Goal: Transaction & Acquisition: Download file/media

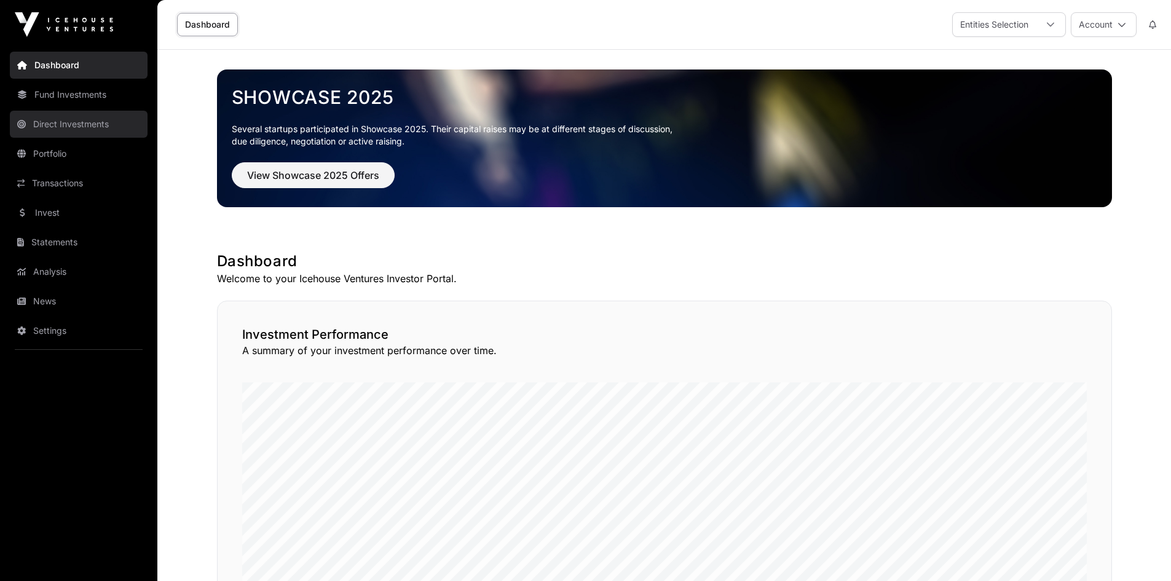
click at [62, 122] on link "Direct Investments" at bounding box center [79, 124] width 138 height 27
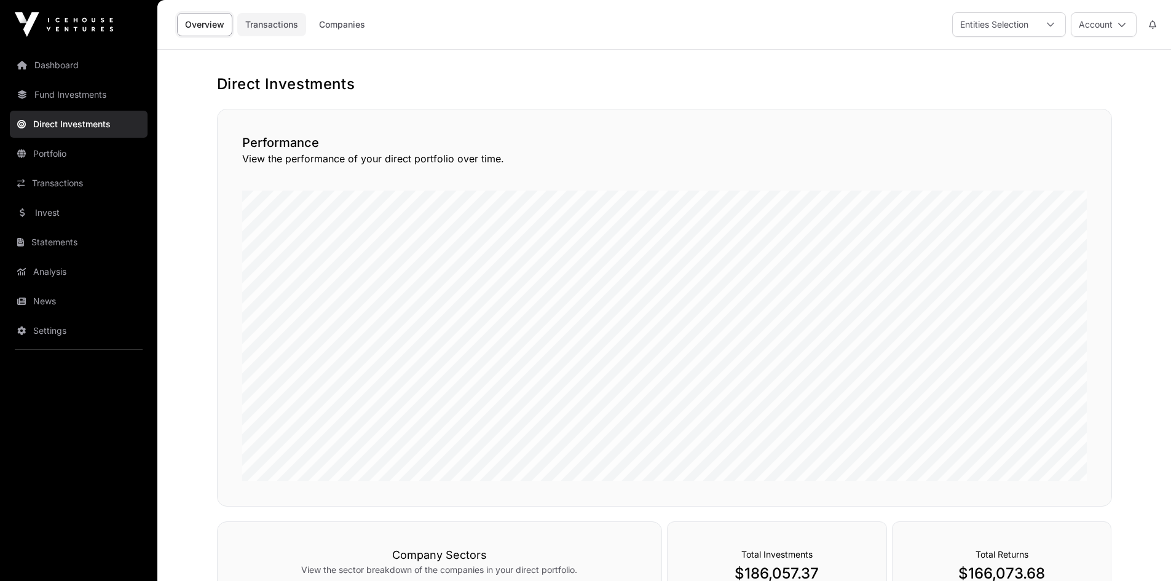
click at [291, 35] on link "Transactions" at bounding box center [271, 24] width 69 height 23
click at [343, 34] on link "Companies" at bounding box center [342, 24] width 62 height 23
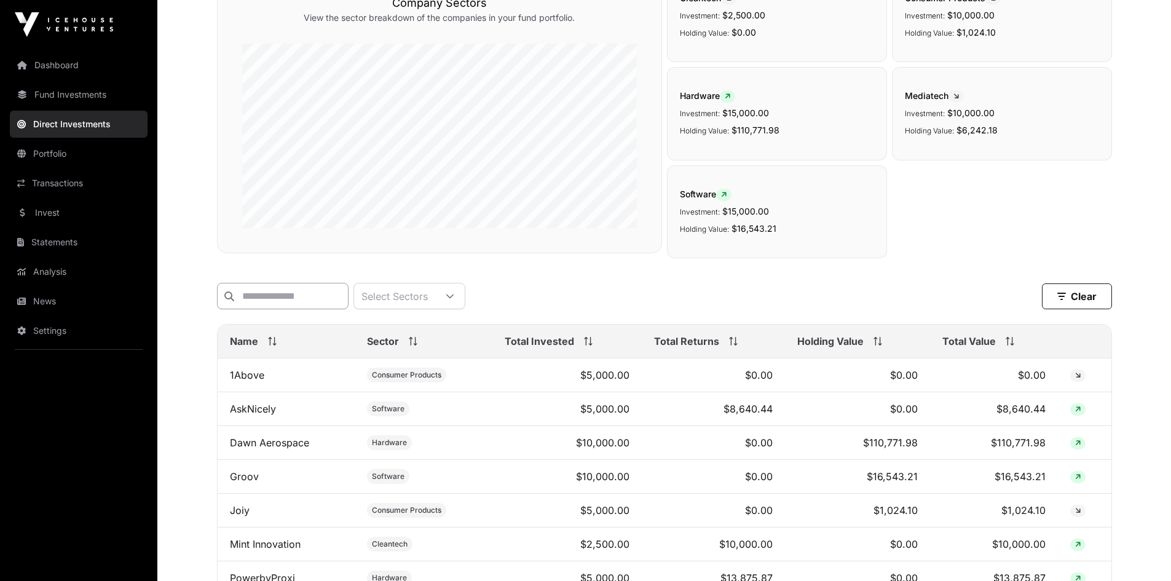
scroll to position [299, 0]
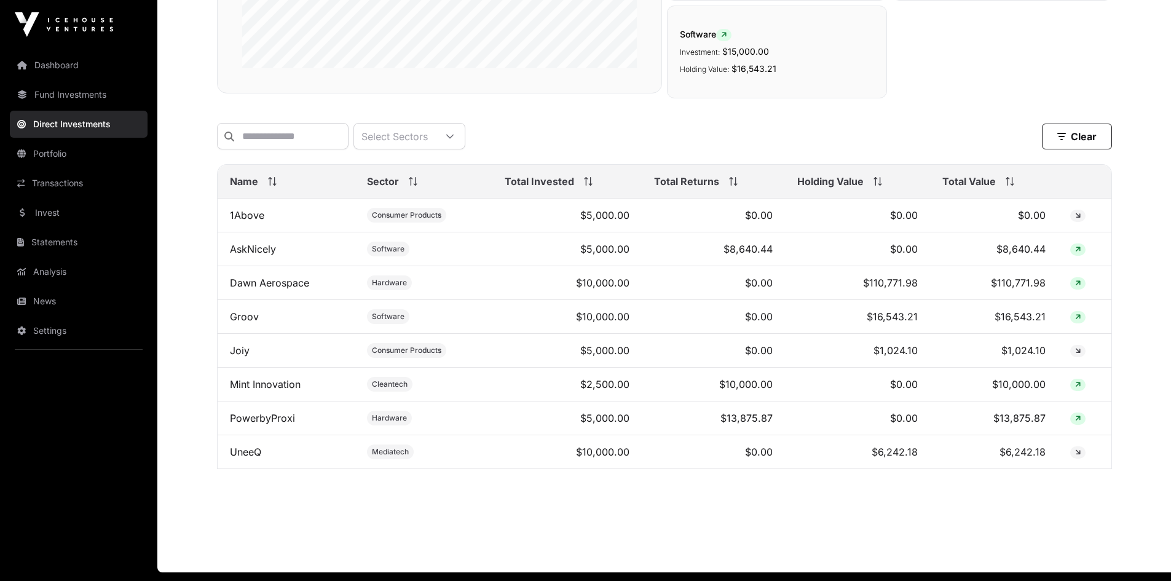
click at [269, 186] on icon at bounding box center [269, 181] width 1 height 9
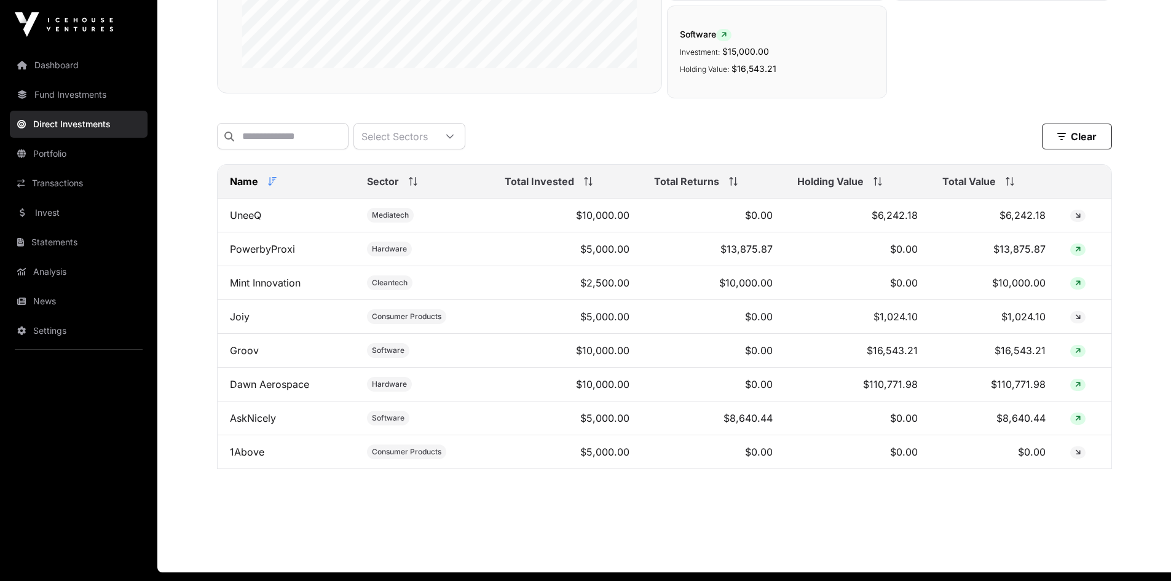
click at [269, 186] on icon at bounding box center [272, 181] width 9 height 9
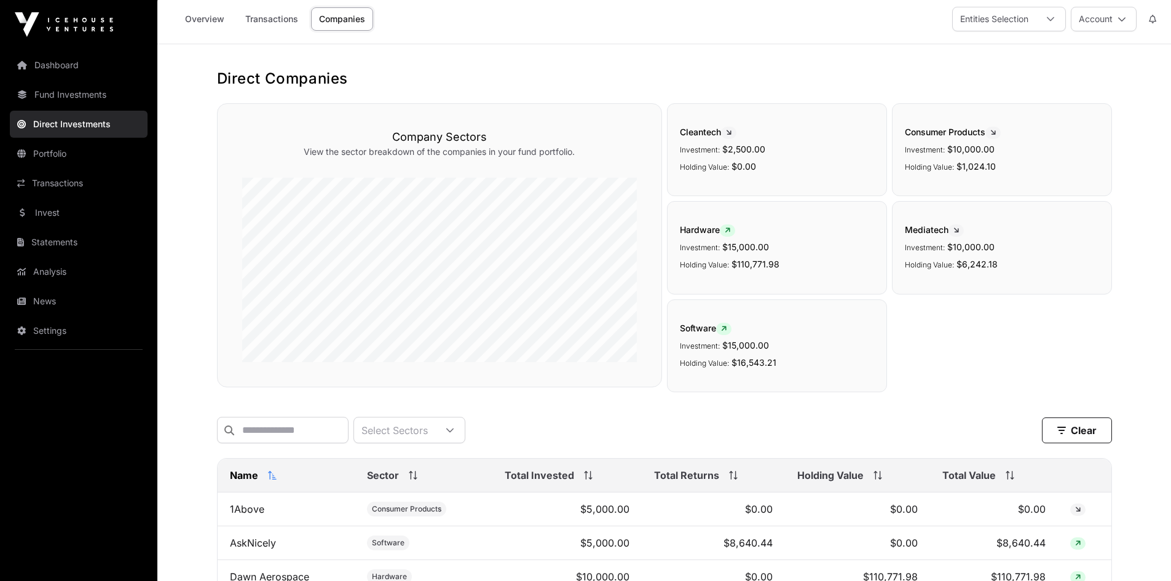
scroll to position [0, 0]
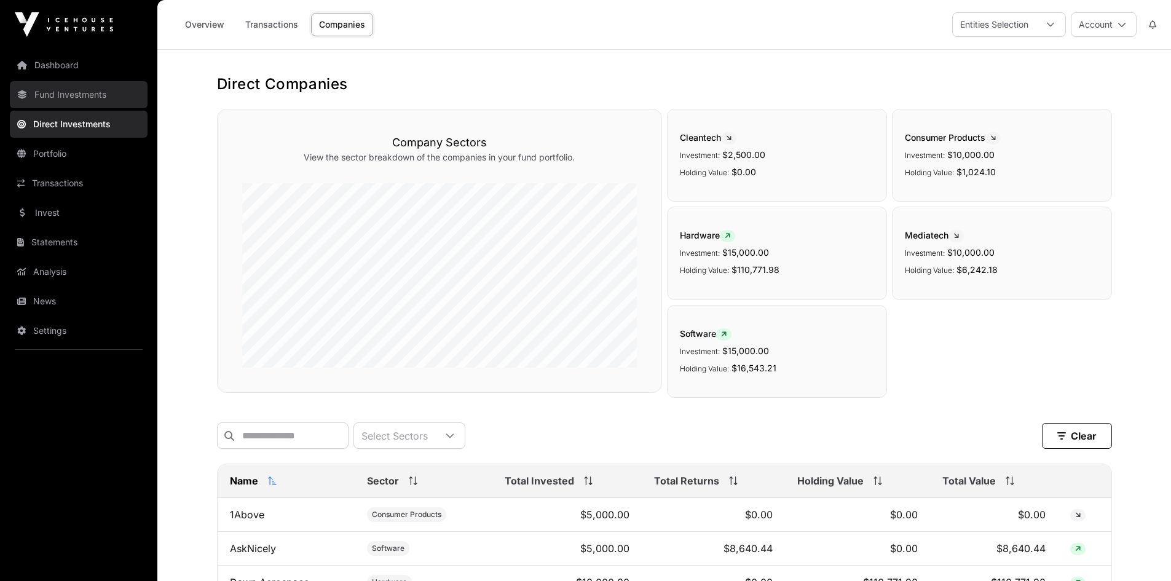
click at [93, 88] on link "Fund Investments" at bounding box center [79, 94] width 138 height 27
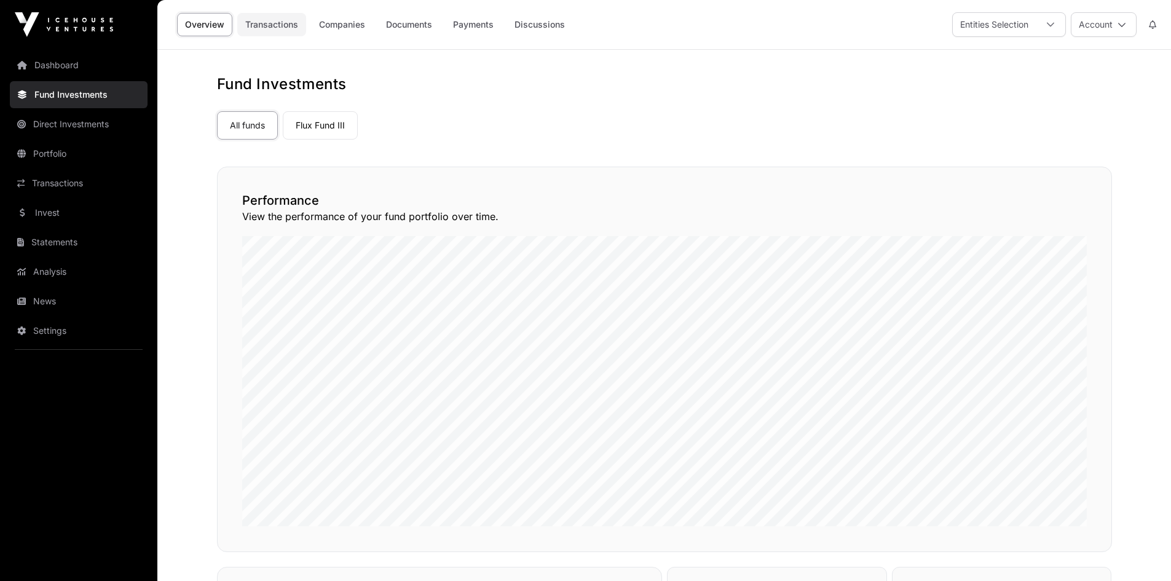
click at [267, 25] on link "Transactions" at bounding box center [271, 24] width 69 height 23
click at [192, 23] on link "Overview" at bounding box center [204, 24] width 55 height 23
click at [71, 157] on link "Portfolio" at bounding box center [79, 153] width 138 height 27
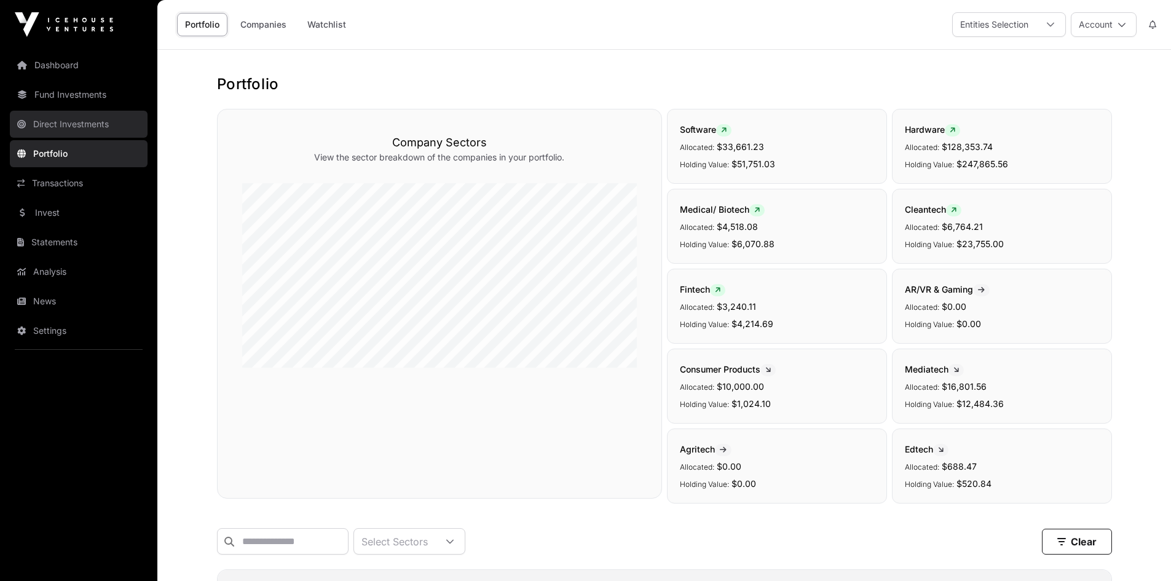
click at [122, 122] on link "Direct Investments" at bounding box center [79, 124] width 138 height 27
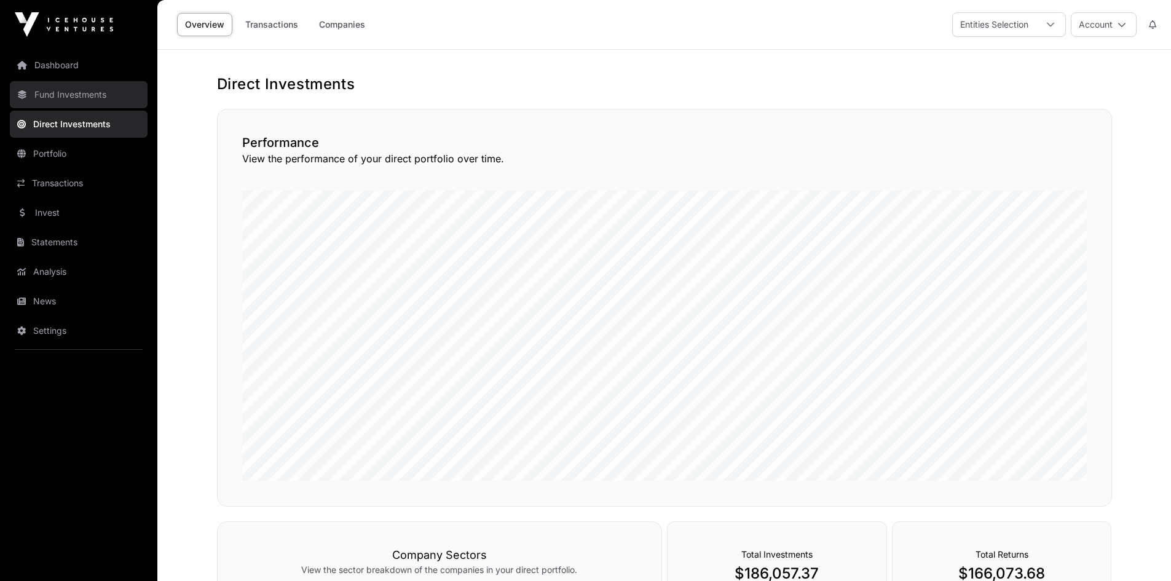
click at [115, 101] on link "Fund Investments" at bounding box center [79, 94] width 138 height 27
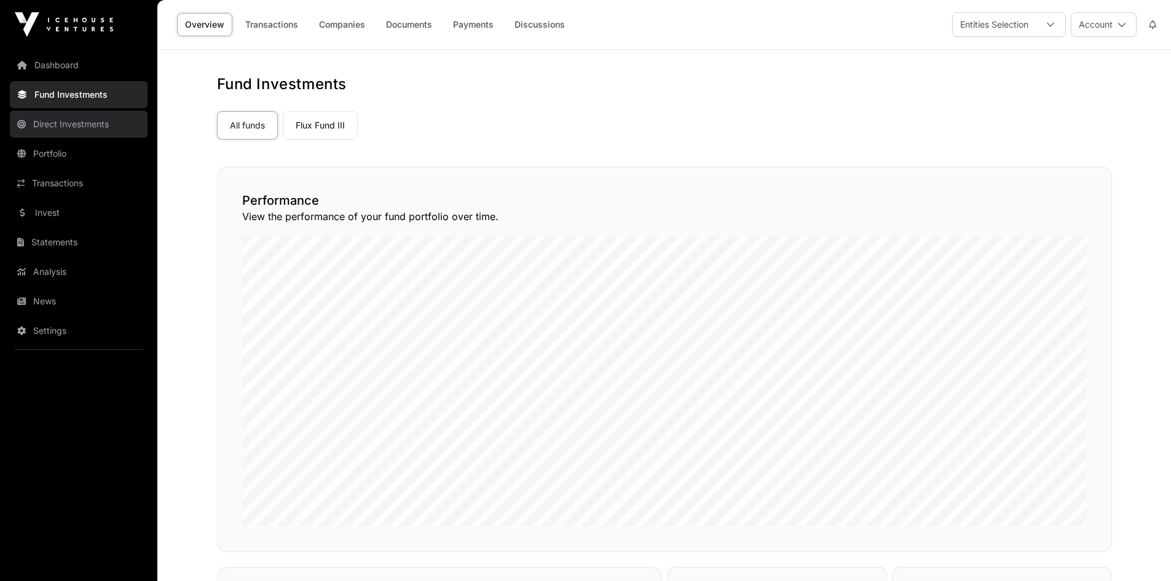
click at [71, 127] on link "Direct Investments" at bounding box center [79, 124] width 138 height 27
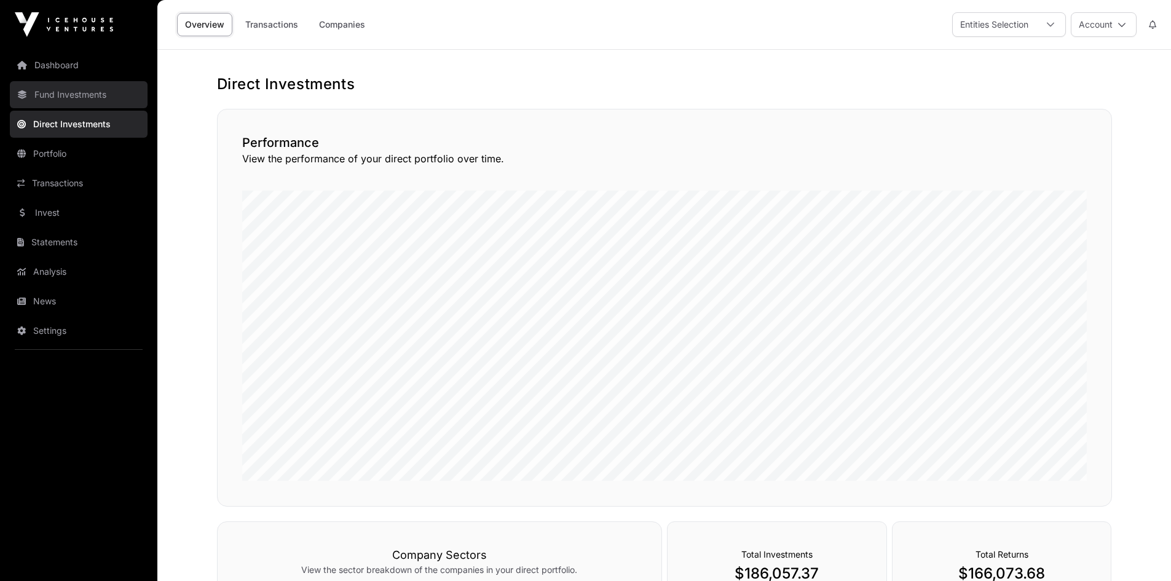
click at [87, 99] on link "Fund Investments" at bounding box center [79, 94] width 138 height 27
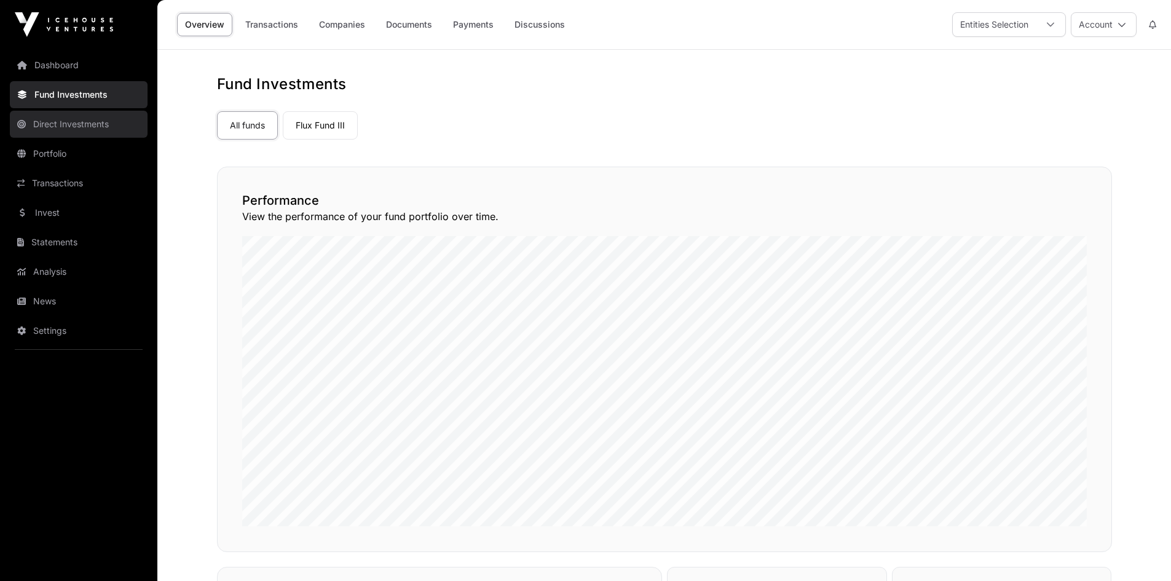
click at [88, 132] on link "Direct Investments" at bounding box center [79, 124] width 138 height 27
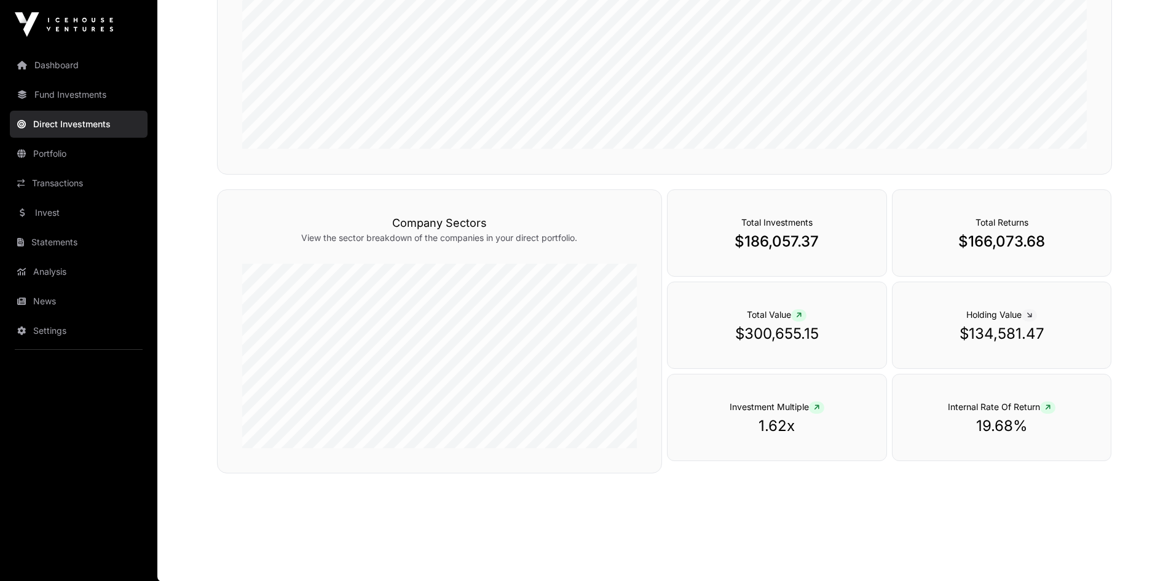
scroll to position [332, 0]
click at [68, 157] on link "Portfolio" at bounding box center [79, 153] width 138 height 27
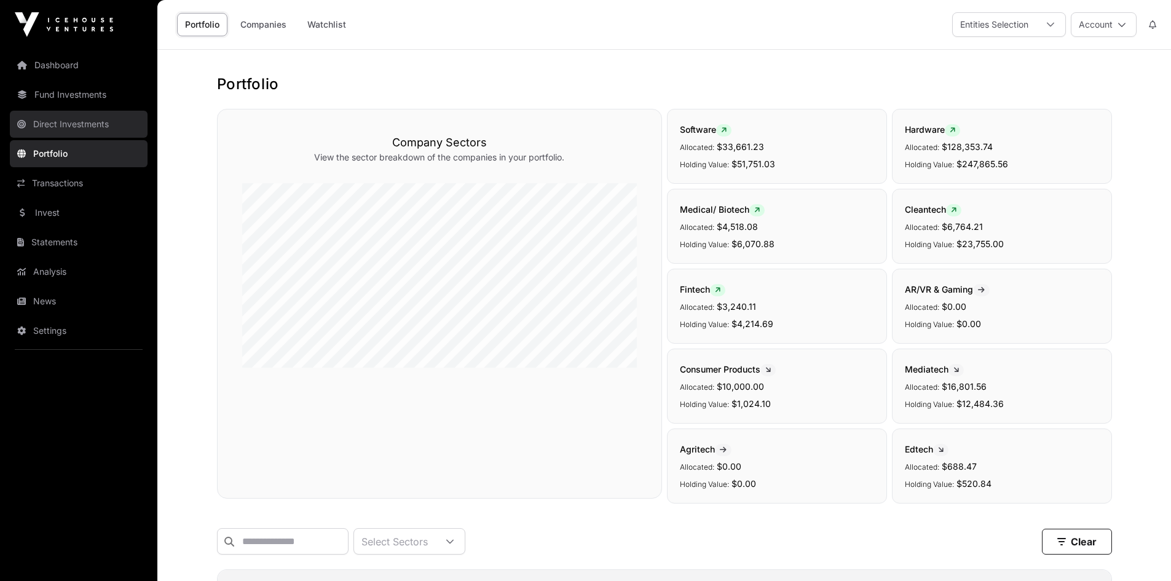
click at [90, 130] on link "Direct Investments" at bounding box center [79, 124] width 138 height 27
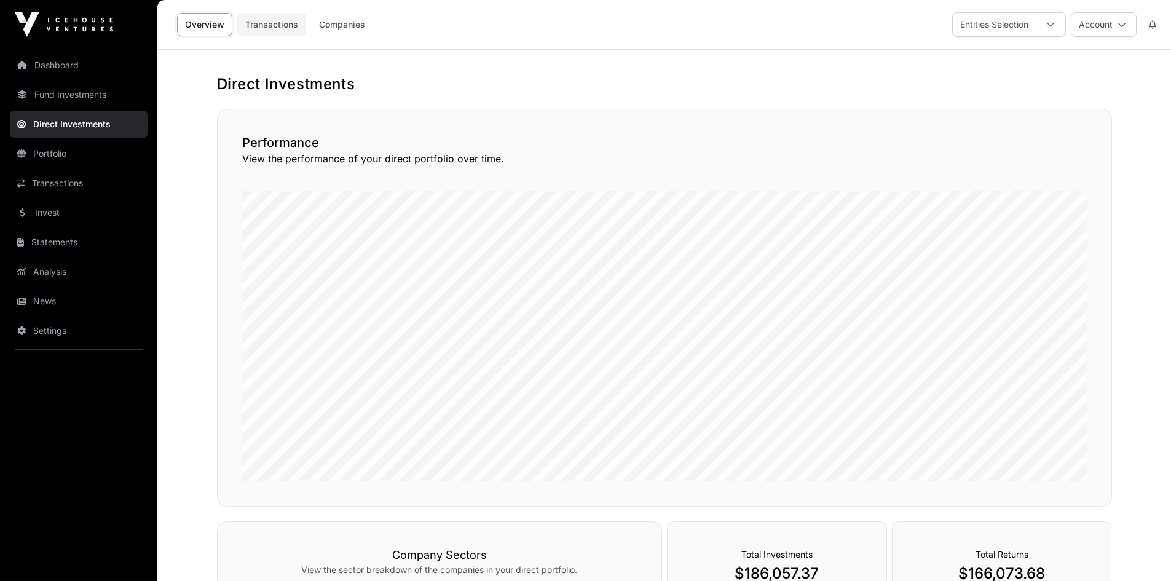
click at [294, 26] on link "Transactions" at bounding box center [271, 24] width 69 height 23
click at [347, 31] on link "Companies" at bounding box center [342, 24] width 62 height 23
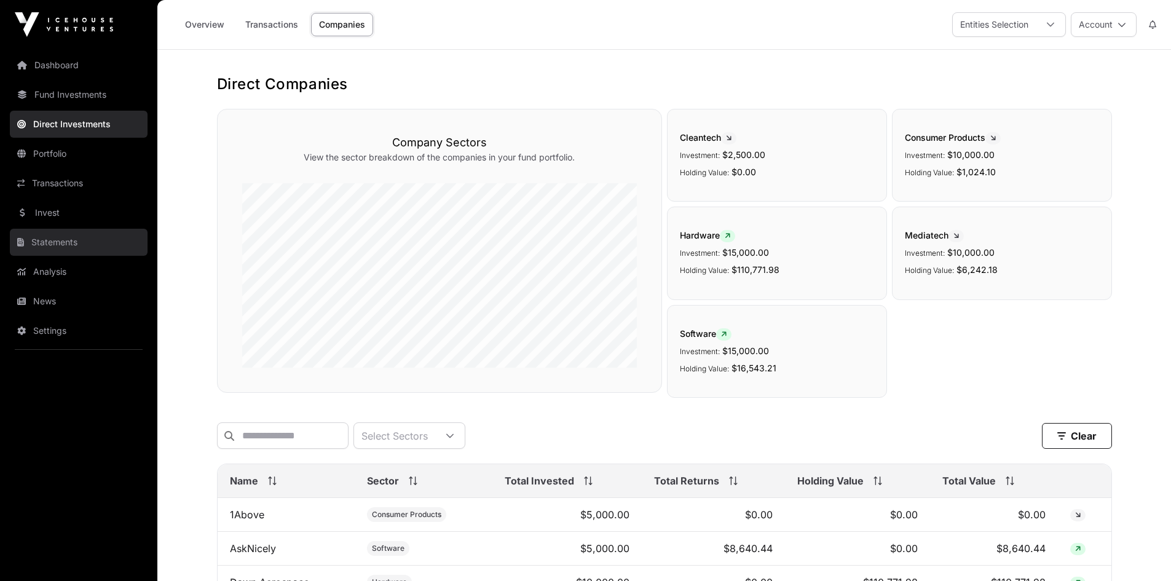
click at [63, 244] on link "Statements" at bounding box center [79, 242] width 138 height 27
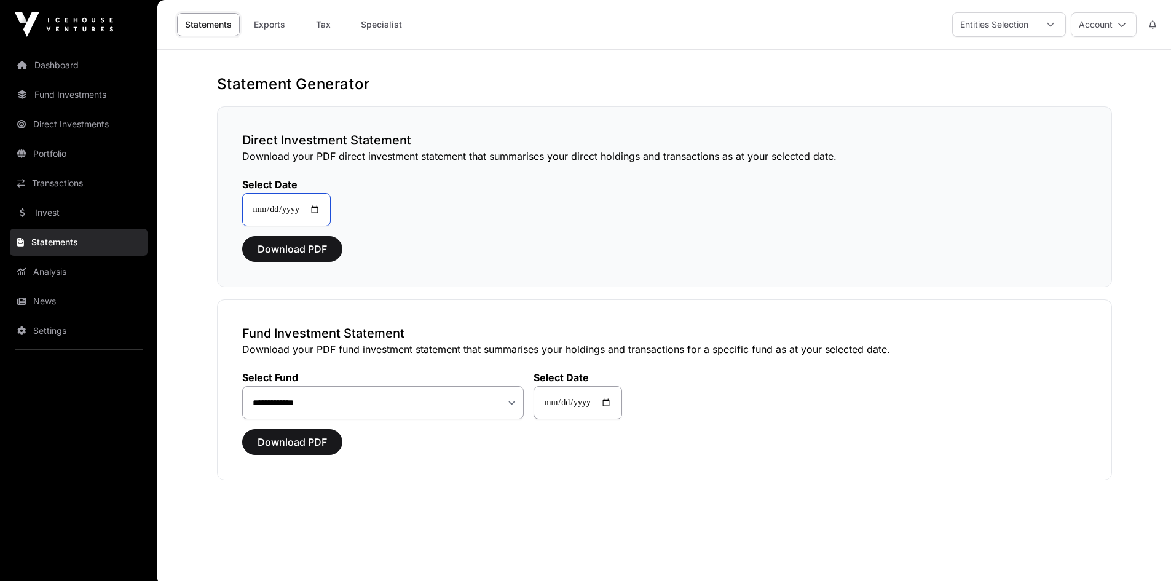
click at [321, 208] on input "**********" at bounding box center [286, 209] width 88 height 33
click at [464, 281] on div "**********" at bounding box center [664, 196] width 895 height 181
click at [508, 398] on select "**********" at bounding box center [382, 402] width 281 height 33
click at [417, 401] on select "**********" at bounding box center [382, 402] width 281 height 33
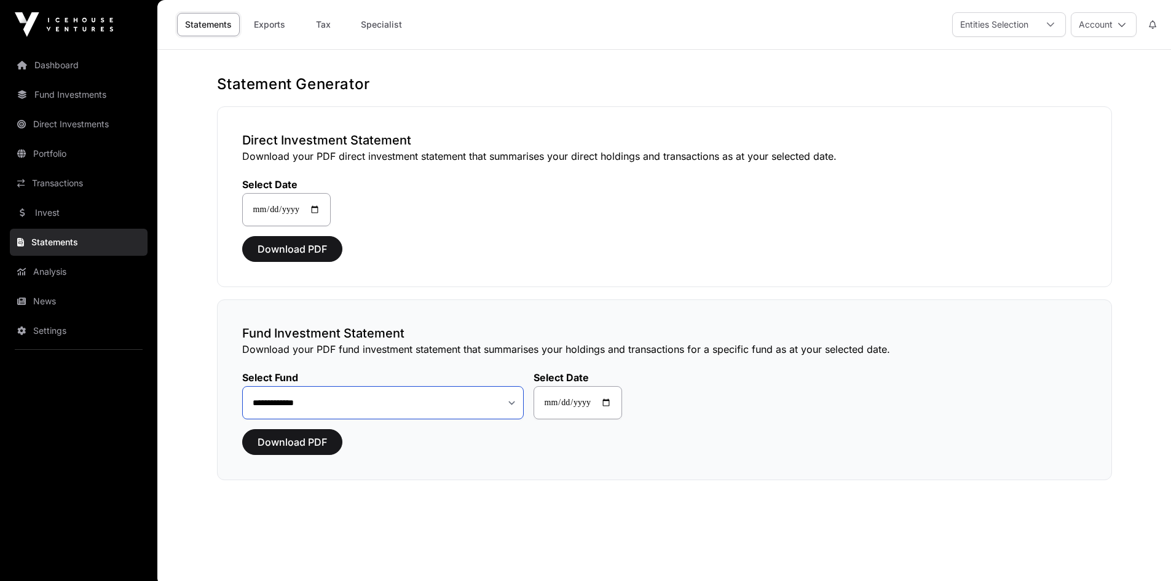
click at [409, 408] on select "**********" at bounding box center [382, 402] width 281 height 33
click at [263, 33] on link "Exports" at bounding box center [269, 24] width 49 height 23
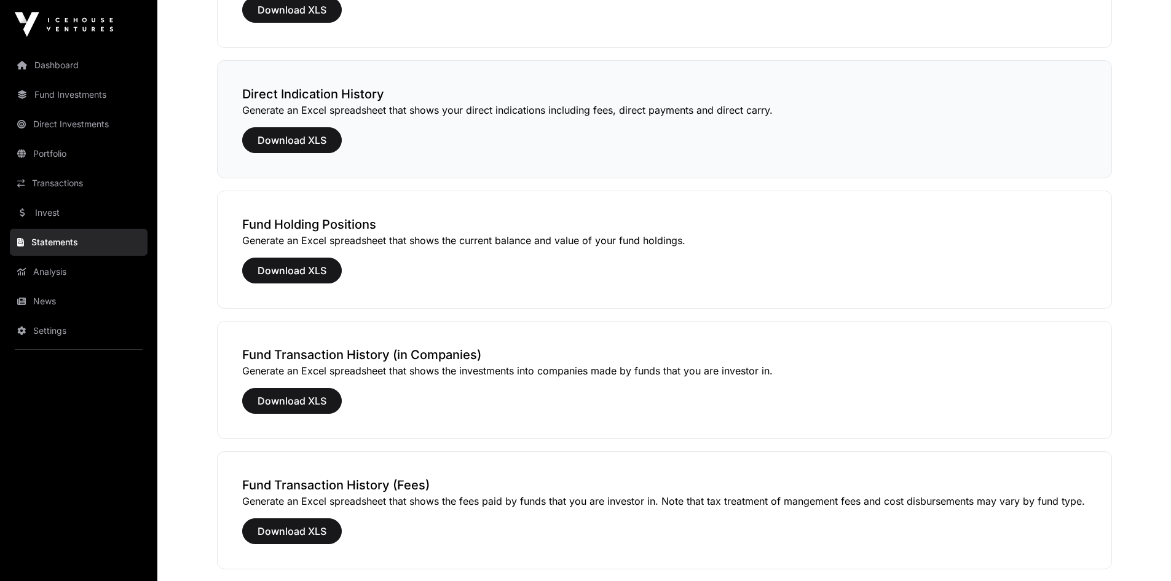
scroll to position [309, 0]
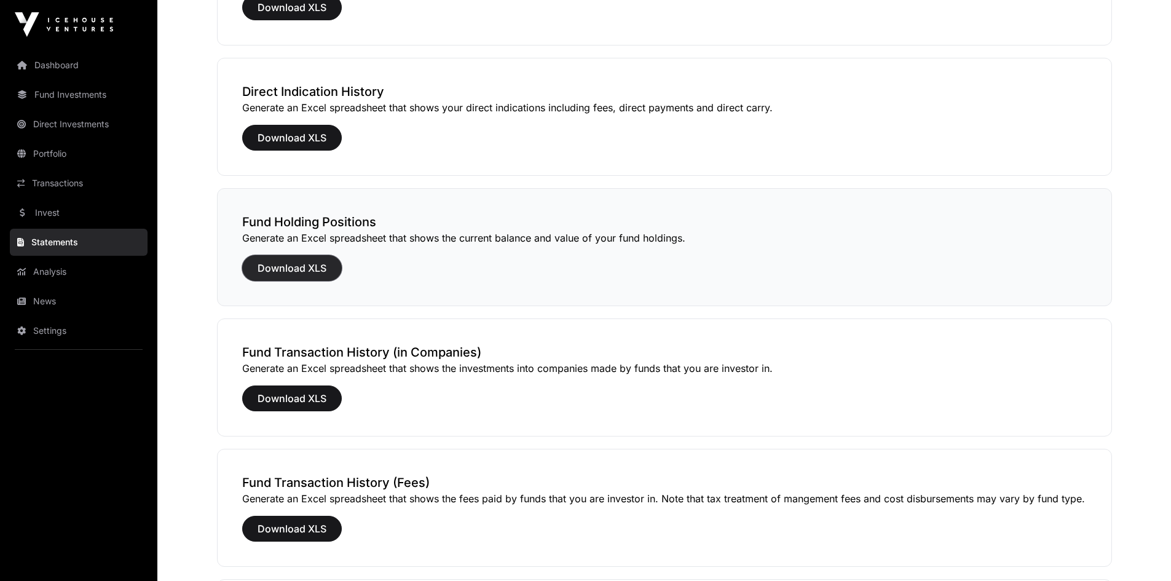
click at [296, 262] on span "Download XLS" at bounding box center [291, 268] width 69 height 15
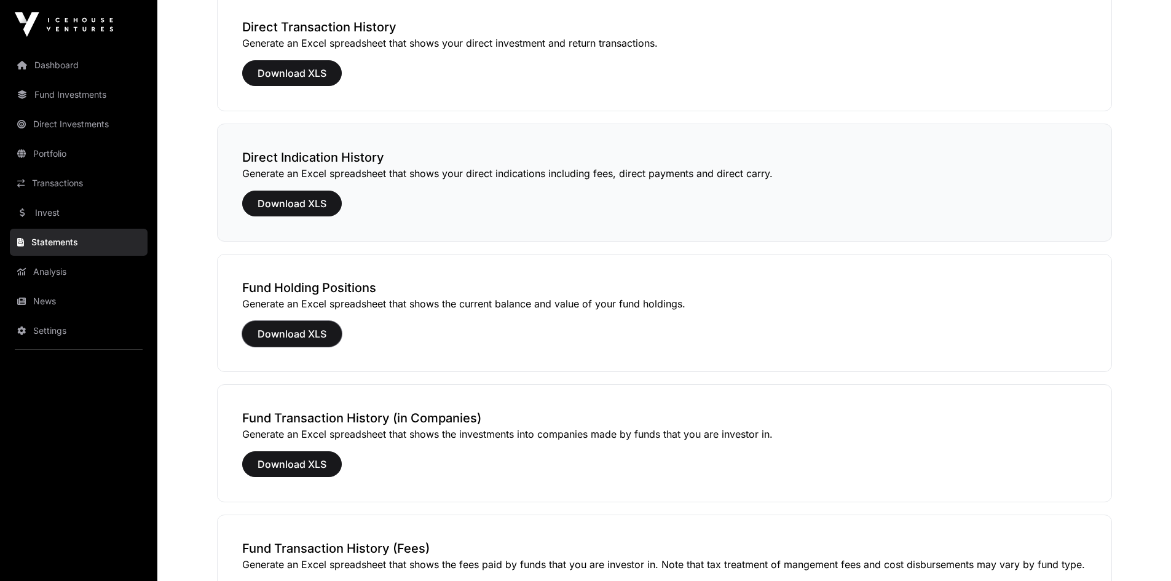
scroll to position [0, 0]
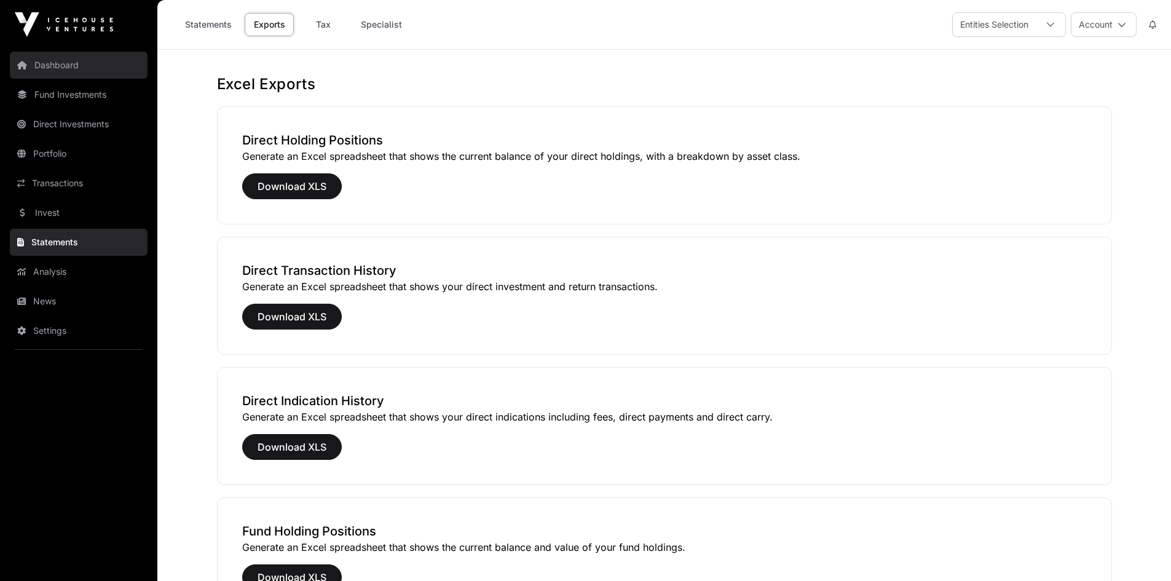
click at [88, 72] on link "Dashboard" at bounding box center [79, 65] width 138 height 27
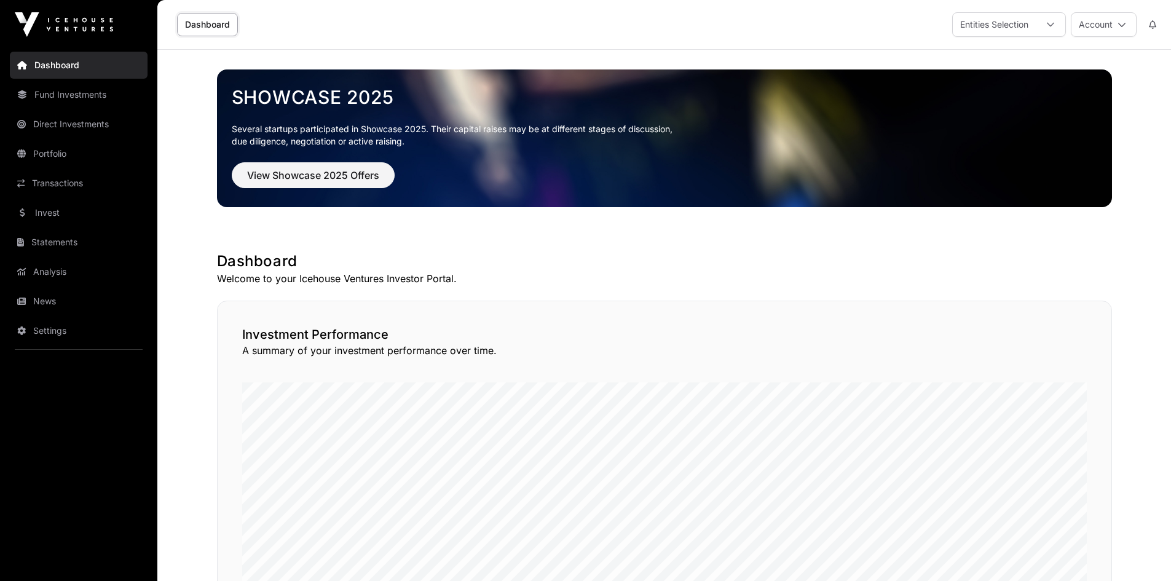
click at [200, 22] on link "Dashboard" at bounding box center [207, 24] width 61 height 23
click at [88, 88] on link "Fund Investments" at bounding box center [79, 94] width 138 height 27
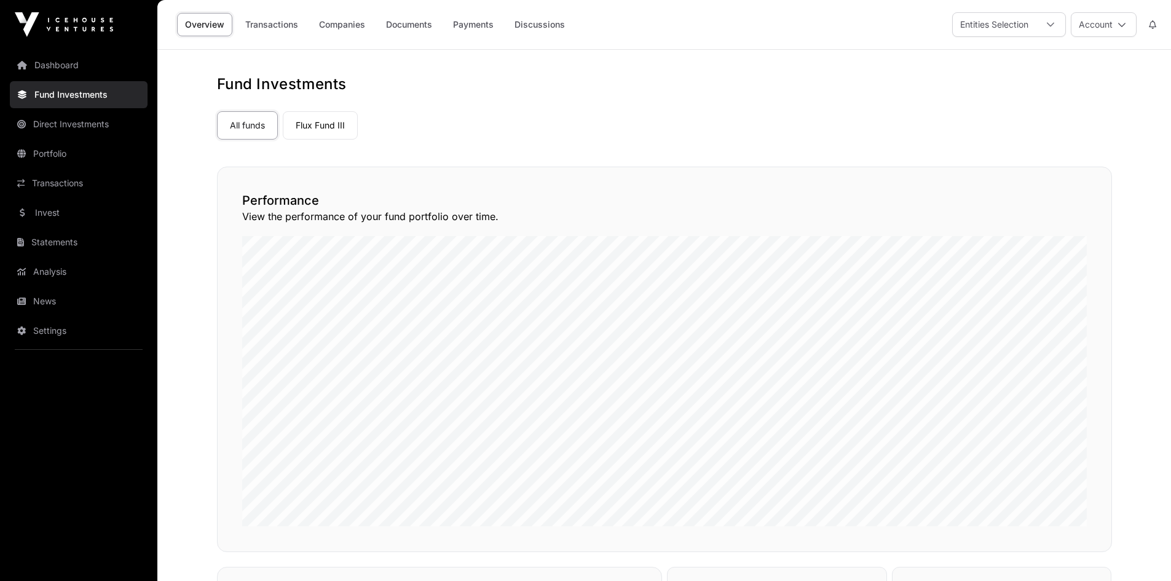
click at [192, 23] on link "Overview" at bounding box center [204, 24] width 55 height 23
click at [52, 50] on nav "Dashboard Fund Investments Direct Investments Portfolio Transactions Invest Sta…" at bounding box center [78, 310] width 157 height 522
click at [52, 61] on link "Dashboard" at bounding box center [79, 65] width 138 height 27
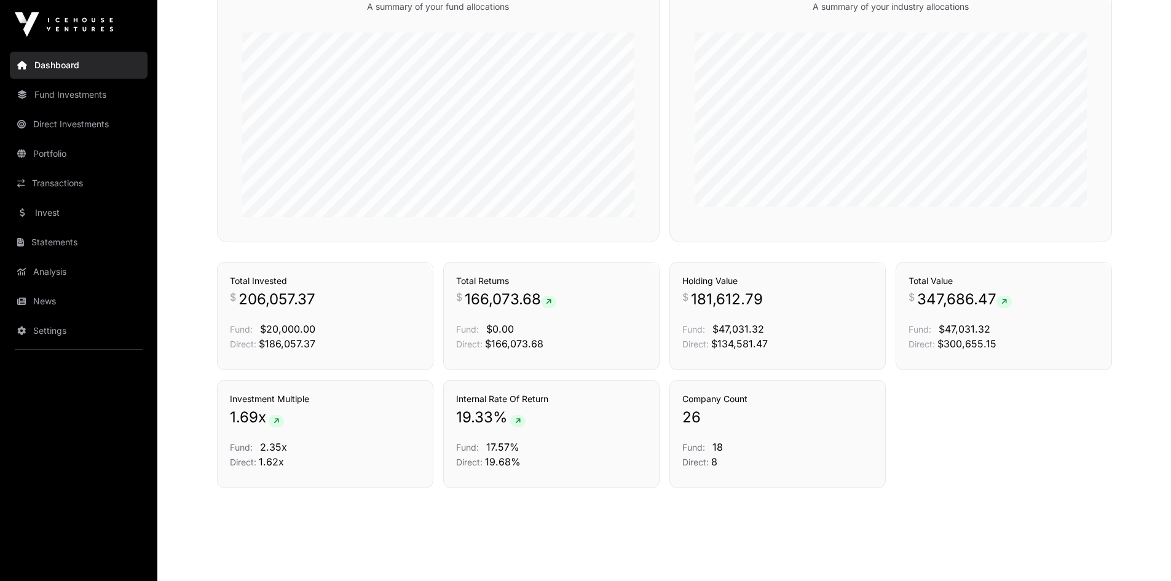
scroll to position [757, 0]
